Goal: Task Accomplishment & Management: Manage account settings

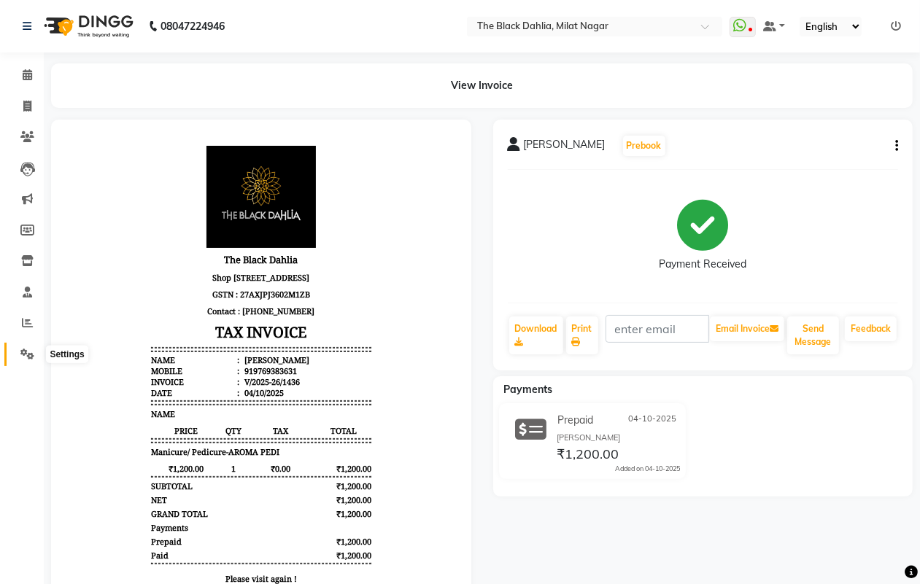
click at [26, 349] on icon at bounding box center [27, 354] width 14 height 11
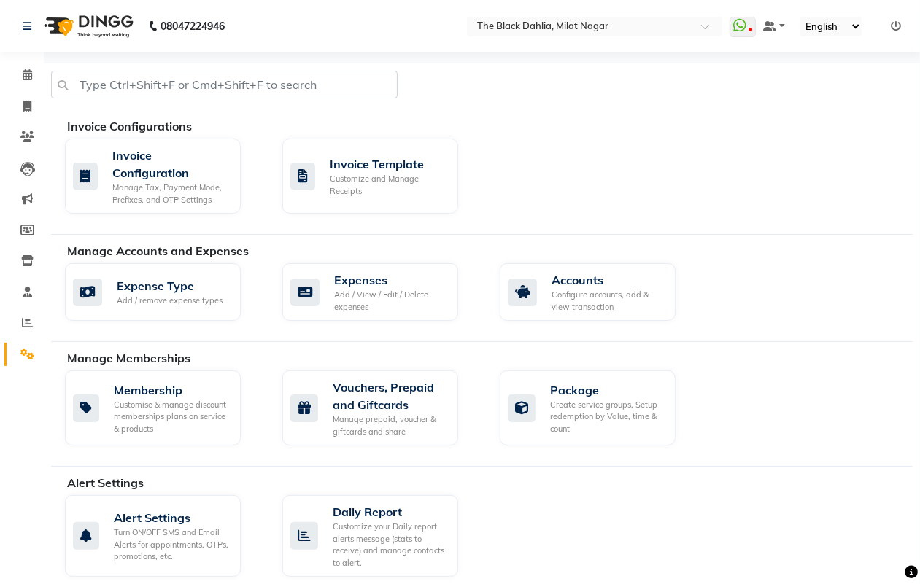
click at [890, 26] on ul "WhatsApp Status ✕ Status: Disconnected Most Recent Message: [DATE] 06:03 PM Rec…" at bounding box center [819, 27] width 179 height 20
click at [894, 27] on icon at bounding box center [896, 26] width 10 height 10
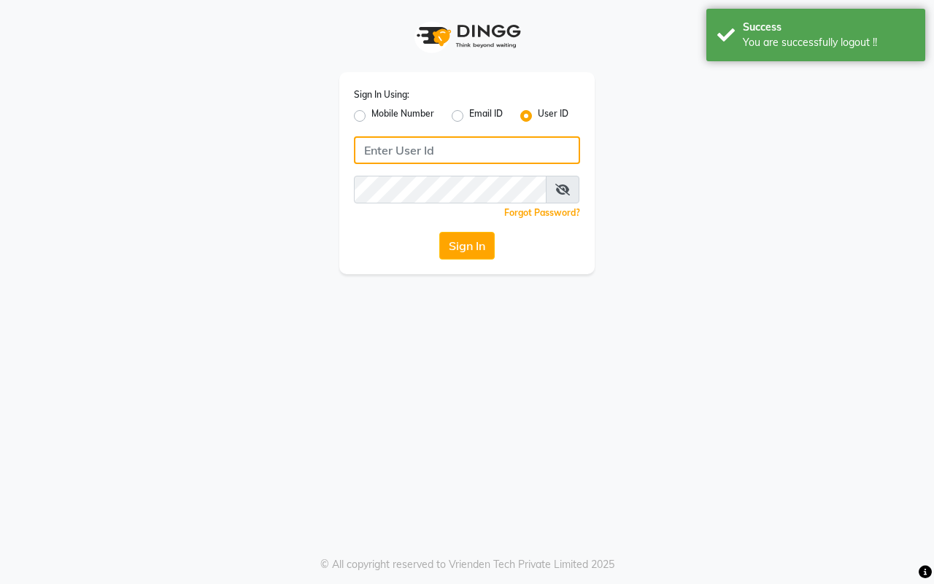
type input "7977738938"
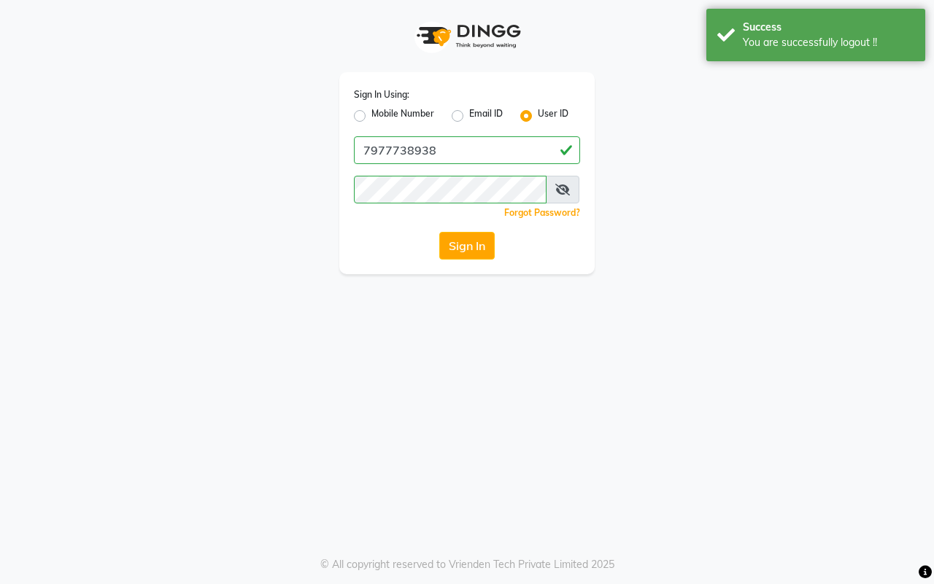
click at [371, 118] on label "Mobile Number" at bounding box center [402, 116] width 63 height 18
click at [371, 117] on input "Mobile Number" at bounding box center [375, 111] width 9 height 9
radio input "true"
radio input "false"
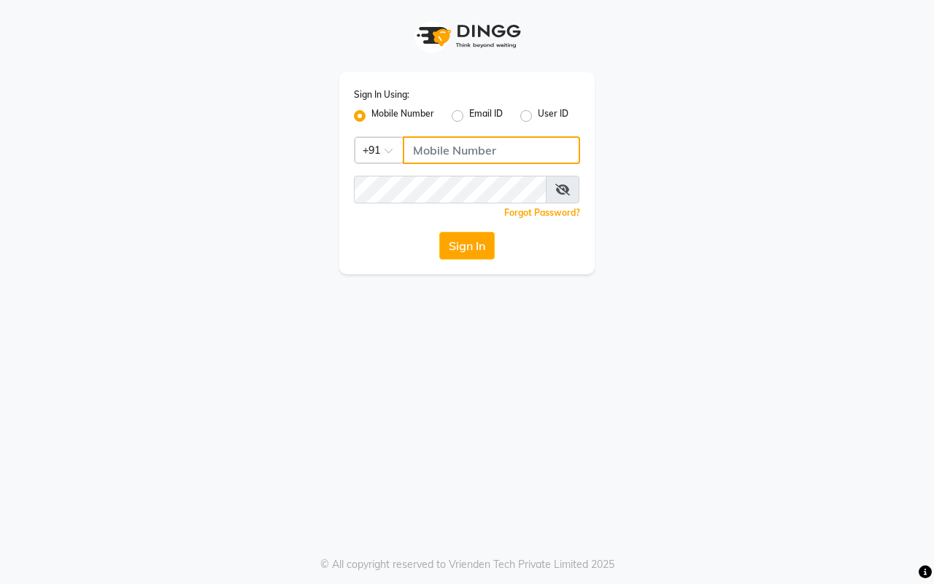
click at [449, 141] on input "Username" at bounding box center [491, 150] width 177 height 28
type input "8169214680"
click at [472, 252] on button "Sign In" at bounding box center [466, 246] width 55 height 28
